Goal: Transaction & Acquisition: Purchase product/service

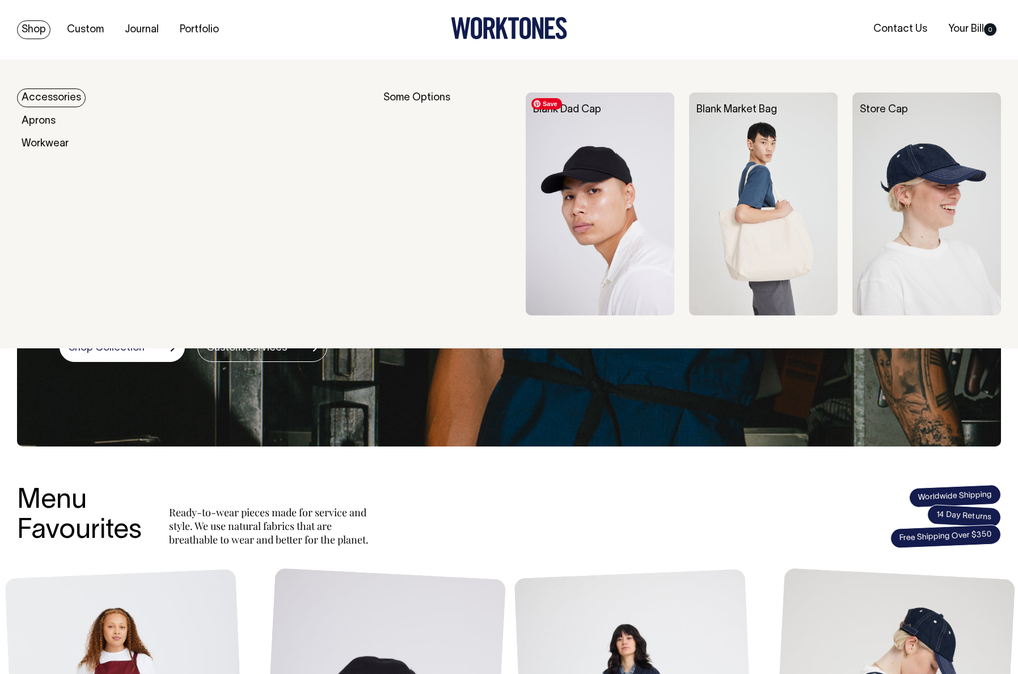
click at [625, 172] on img at bounding box center [600, 203] width 149 height 223
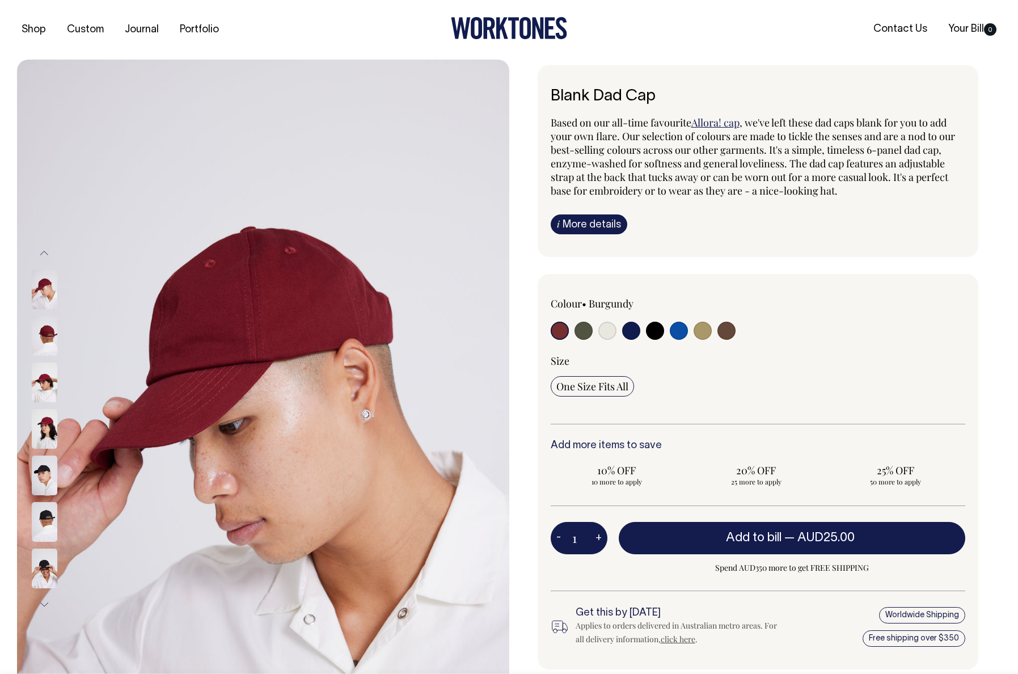
click at [697, 330] on input "radio" at bounding box center [703, 331] width 18 height 18
radio input "true"
select select "Washed Khaki"
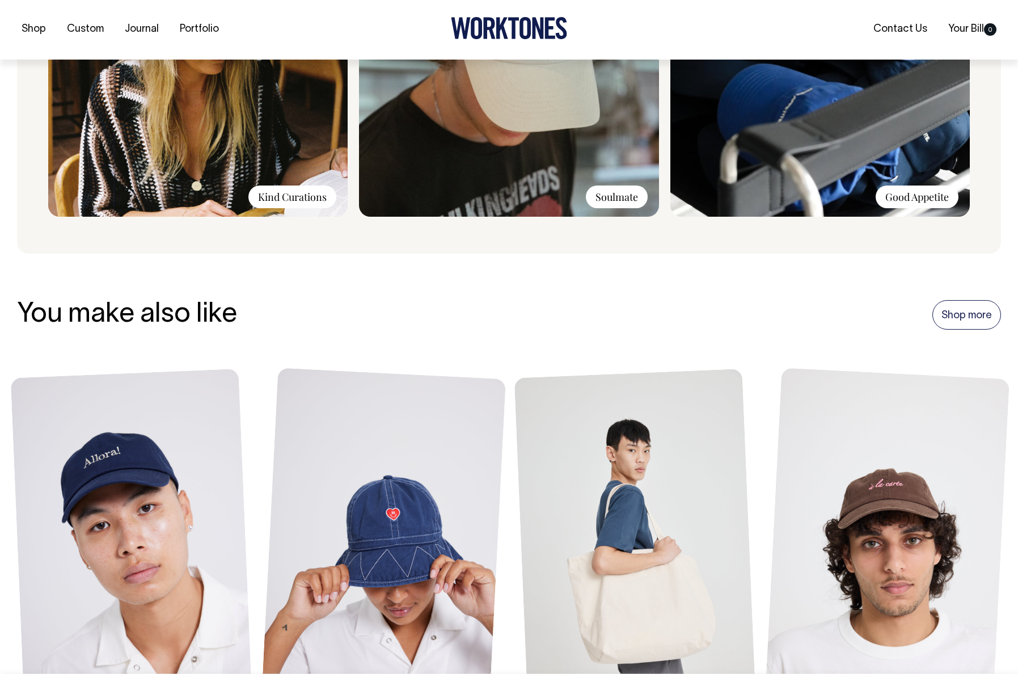
scroll to position [1015, 0]
